Goal: Task Accomplishment & Management: Manage account settings

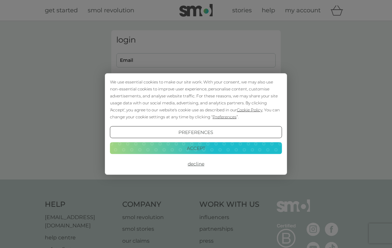
click at [233, 146] on button "Accept" at bounding box center [196, 148] width 172 height 12
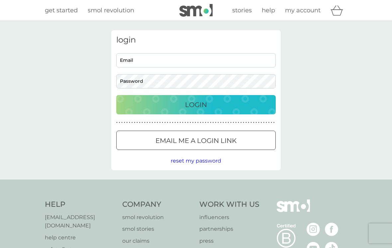
click at [195, 59] on input "Email" at bounding box center [195, 60] width 159 height 14
type input "[EMAIL_ADDRESS][DOMAIN_NAME]"
click at [196, 104] on button "Login" at bounding box center [195, 104] width 159 height 19
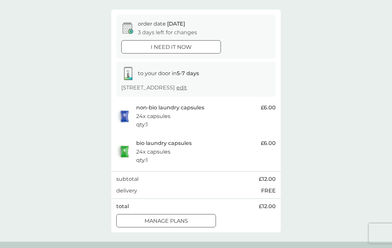
scroll to position [65, 0]
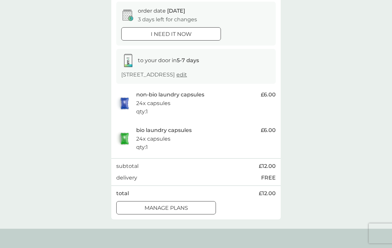
click at [203, 206] on div "manage plans" at bounding box center [165, 207] width 99 height 9
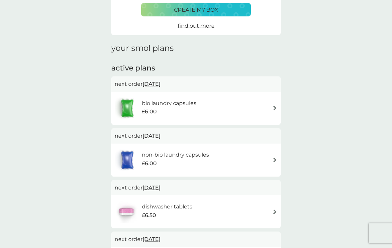
scroll to position [56, 0]
click at [269, 104] on div "bio laundry capsules £6.00" at bounding box center [195, 107] width 163 height 23
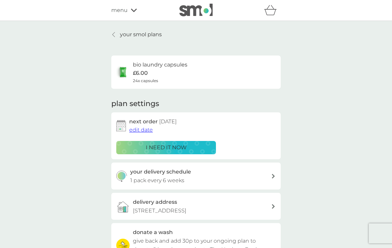
click at [146, 130] on span "edit date" at bounding box center [141, 129] width 24 height 6
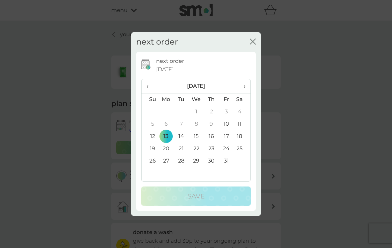
click at [244, 91] on span "›" at bounding box center [242, 86] width 7 height 14
click at [244, 92] on span "›" at bounding box center [242, 86] width 7 height 14
click at [167, 142] on td "15" at bounding box center [165, 136] width 15 height 12
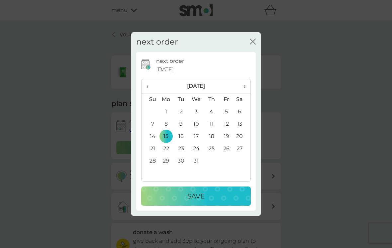
click at [203, 201] on p "Save" at bounding box center [195, 195] width 17 height 11
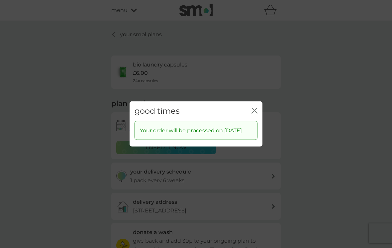
click at [256, 109] on icon "close" at bounding box center [254, 111] width 6 height 6
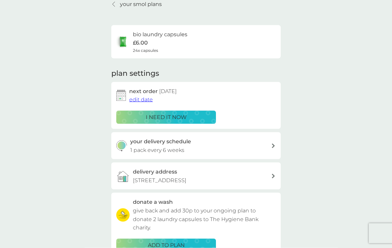
scroll to position [31, 0]
